Goal: Navigation & Orientation: Find specific page/section

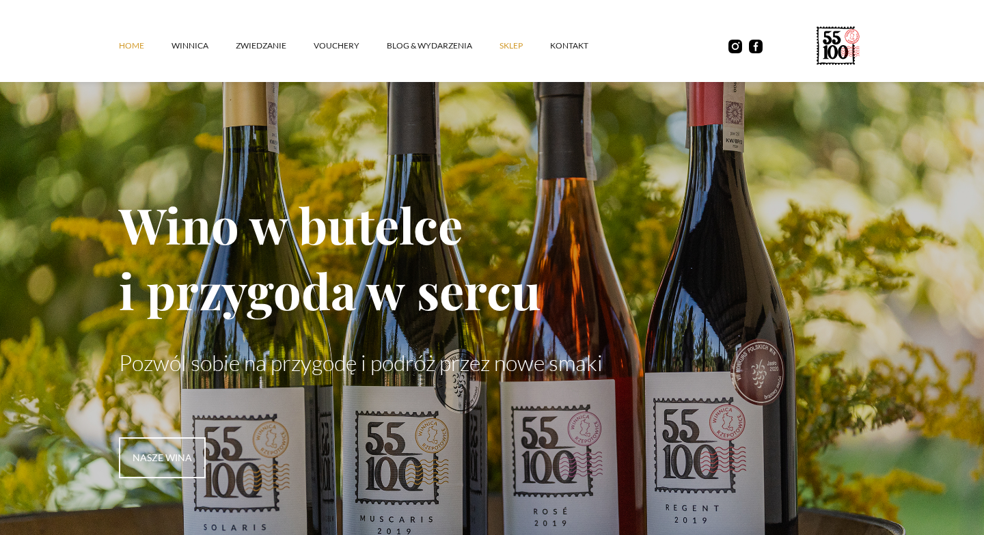
click at [520, 44] on link "SKLEP" at bounding box center [525, 45] width 51 height 41
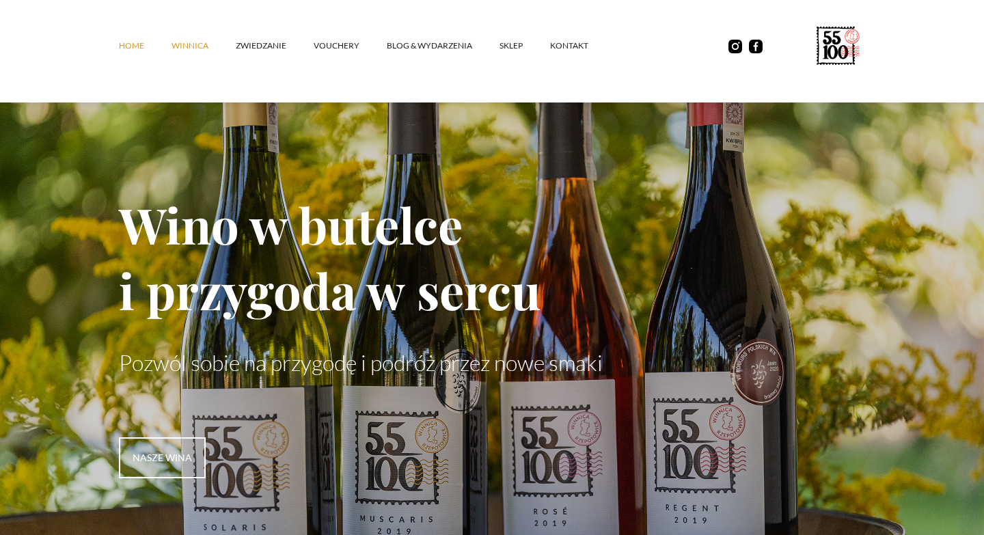
click at [198, 46] on link "winnica" at bounding box center [204, 45] width 64 height 41
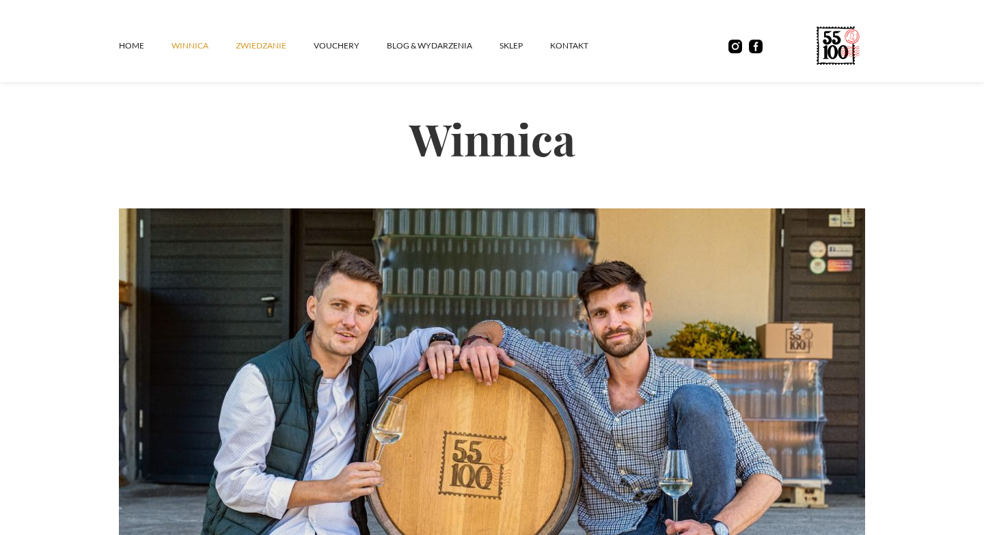
click at [260, 53] on link "ZWIEDZANIE" at bounding box center [275, 45] width 78 height 41
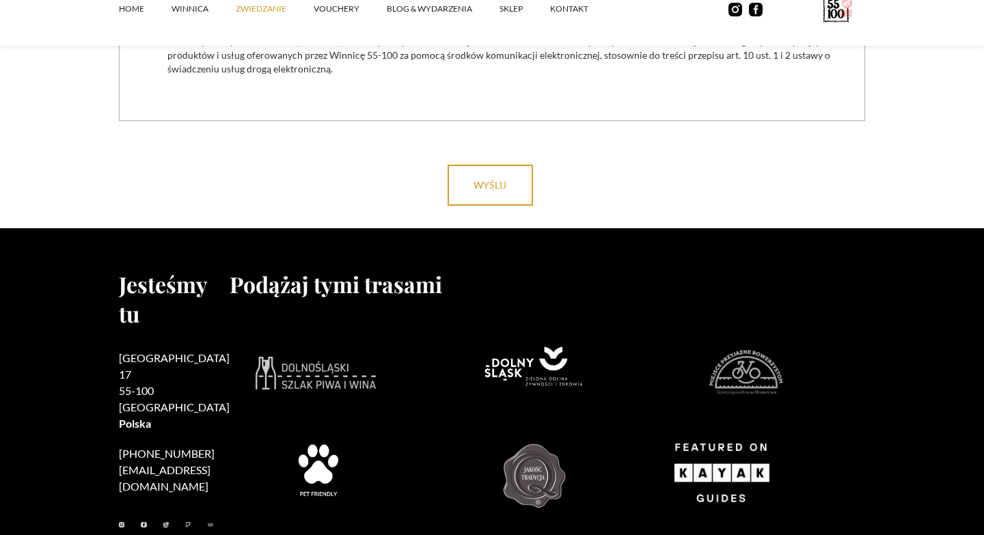
scroll to position [4369, 0]
